Goal: Transaction & Acquisition: Purchase product/service

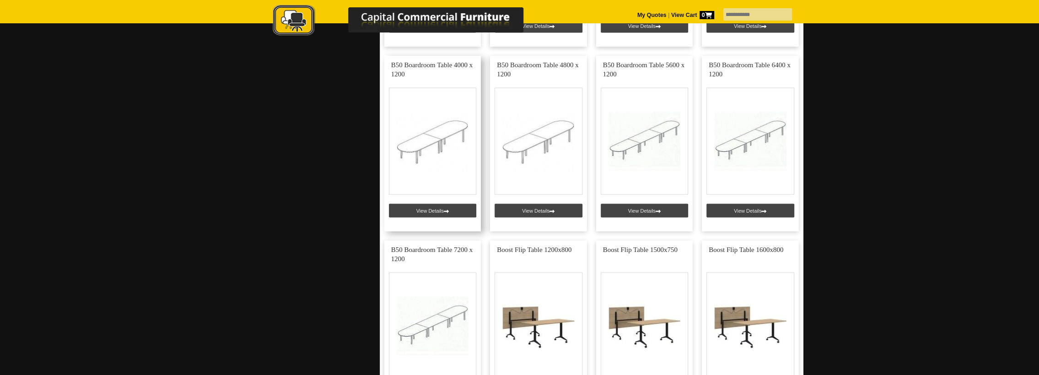
scroll to position [1677, 0]
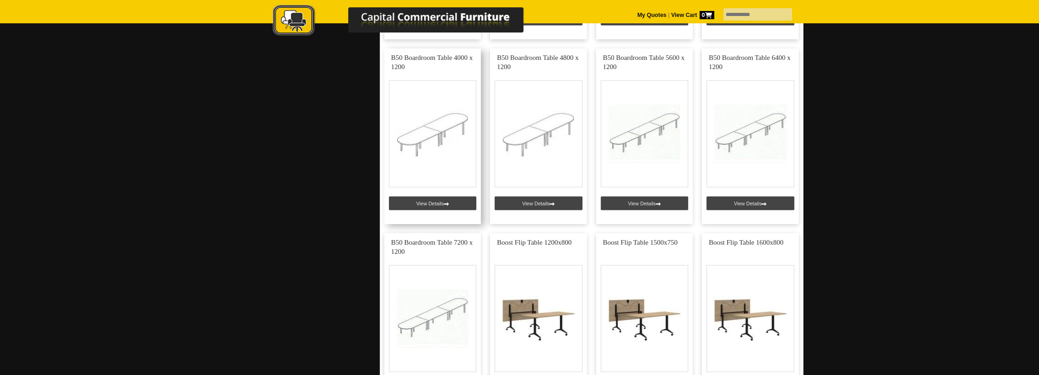
click at [439, 204] on link at bounding box center [432, 136] width 97 height 176
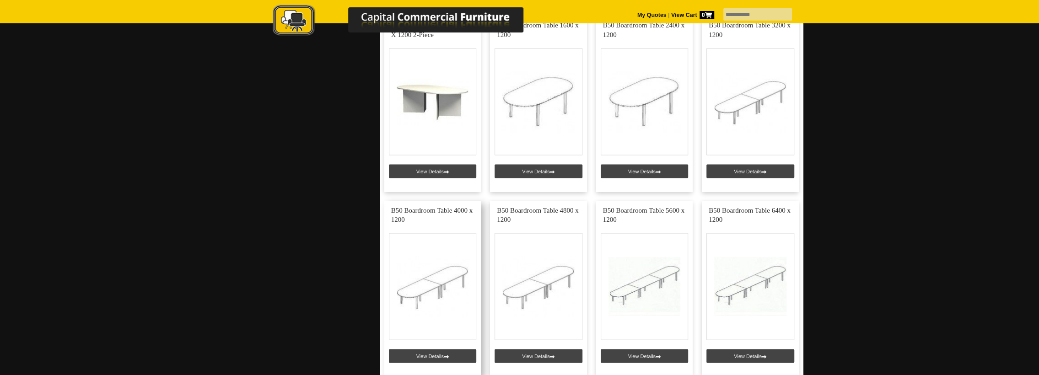
scroll to position [1677, 0]
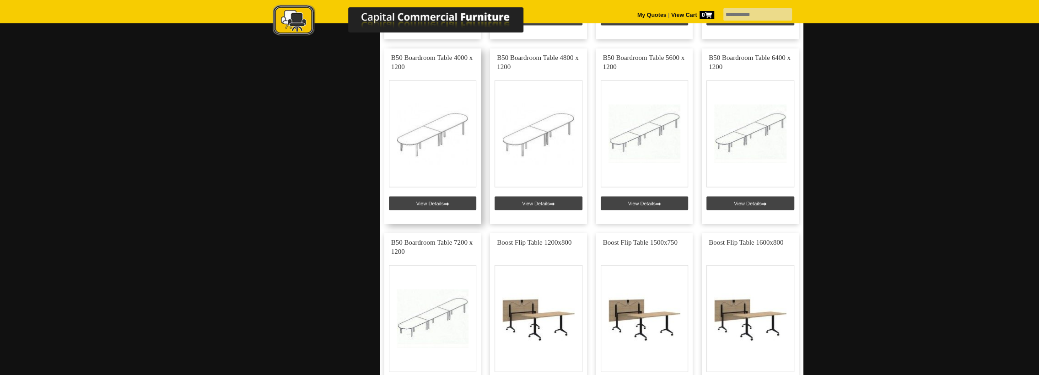
click at [435, 202] on link at bounding box center [432, 136] width 97 height 176
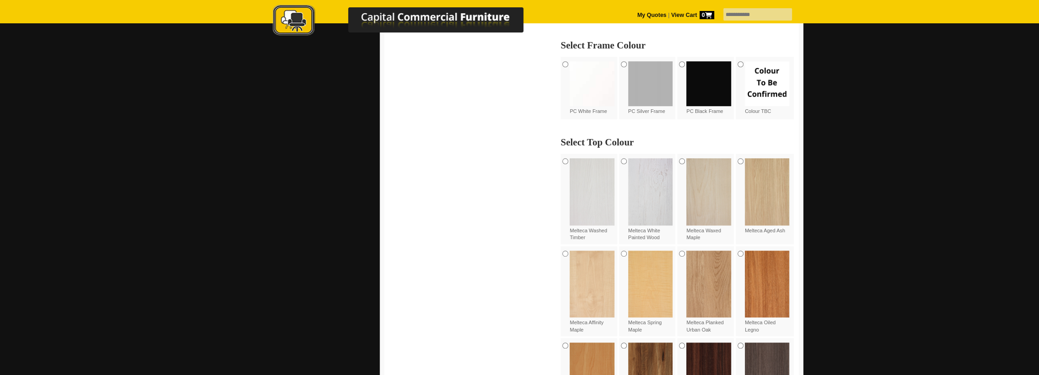
scroll to position [457, 0]
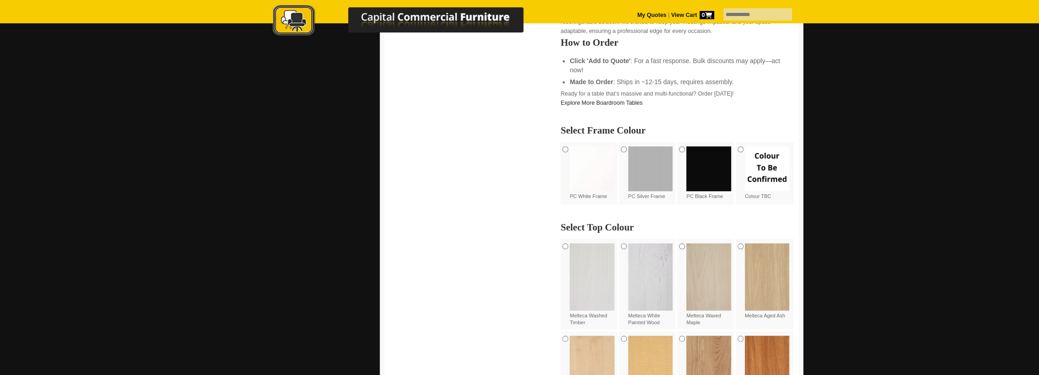
click at [703, 158] on img at bounding box center [708, 168] width 45 height 45
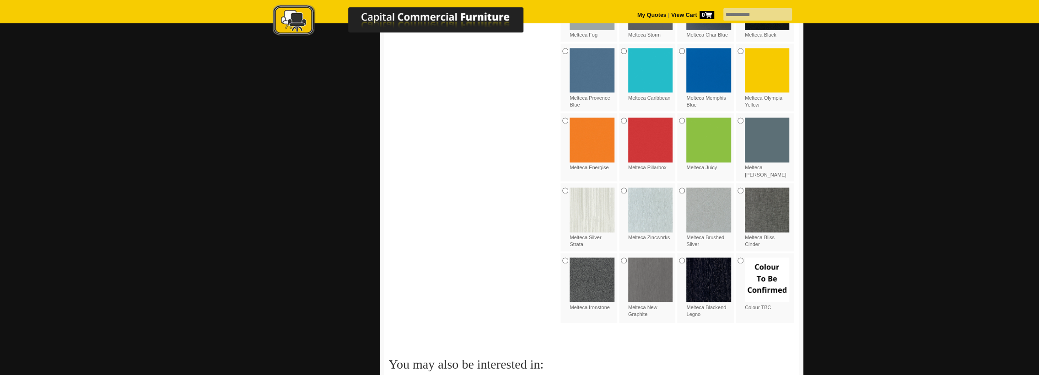
scroll to position [1067, 0]
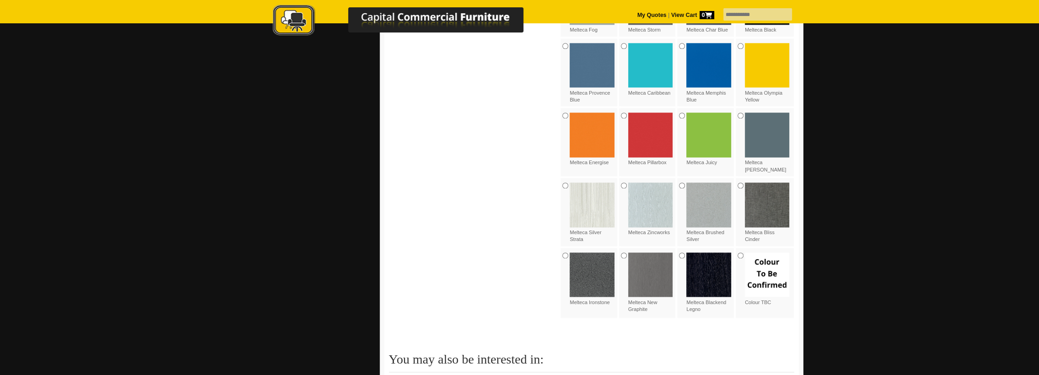
click at [708, 264] on img at bounding box center [708, 274] width 45 height 45
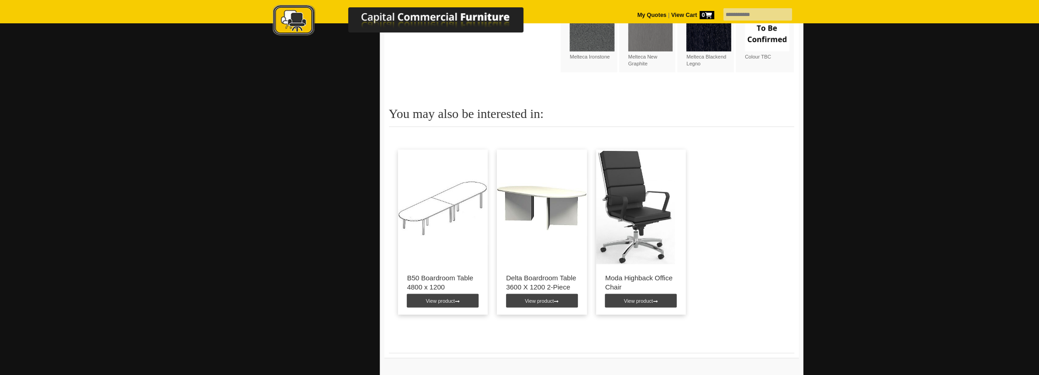
scroll to position [1372, 0]
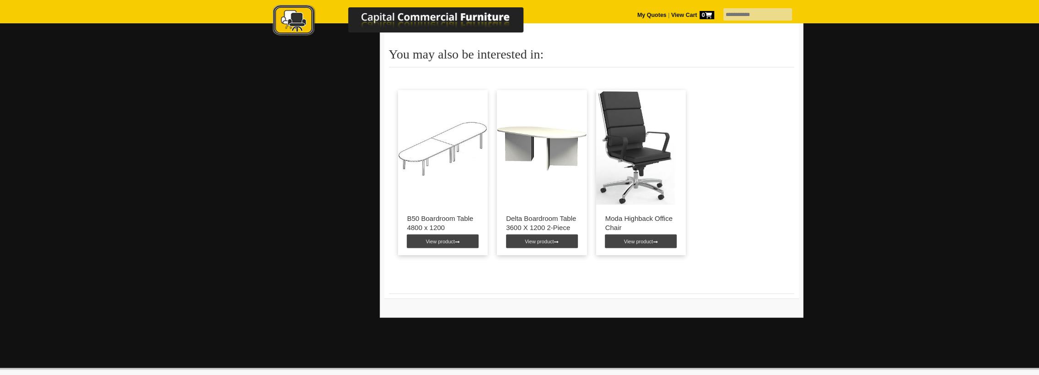
click at [640, 165] on img at bounding box center [635, 147] width 79 height 114
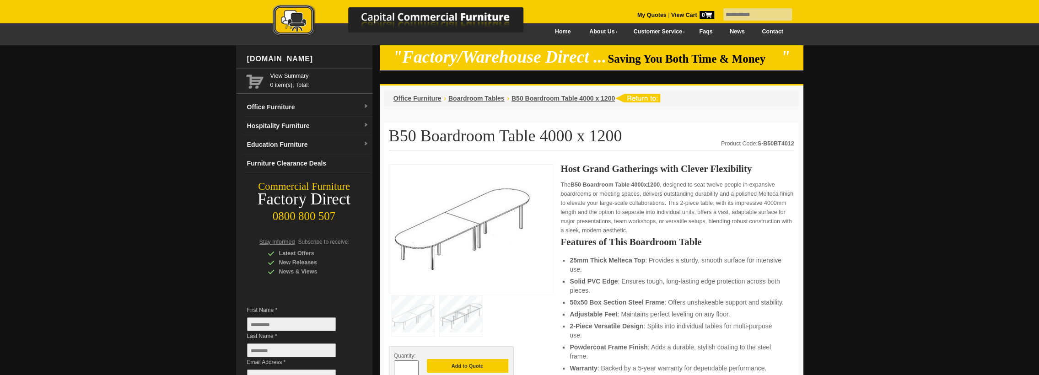
scroll to position [0, 0]
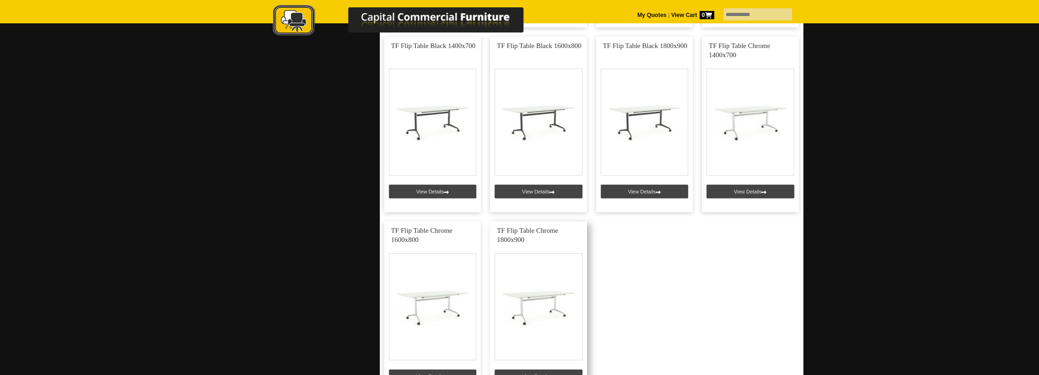
scroll to position [2516, 0]
